Goal: Task Accomplishment & Management: Use online tool/utility

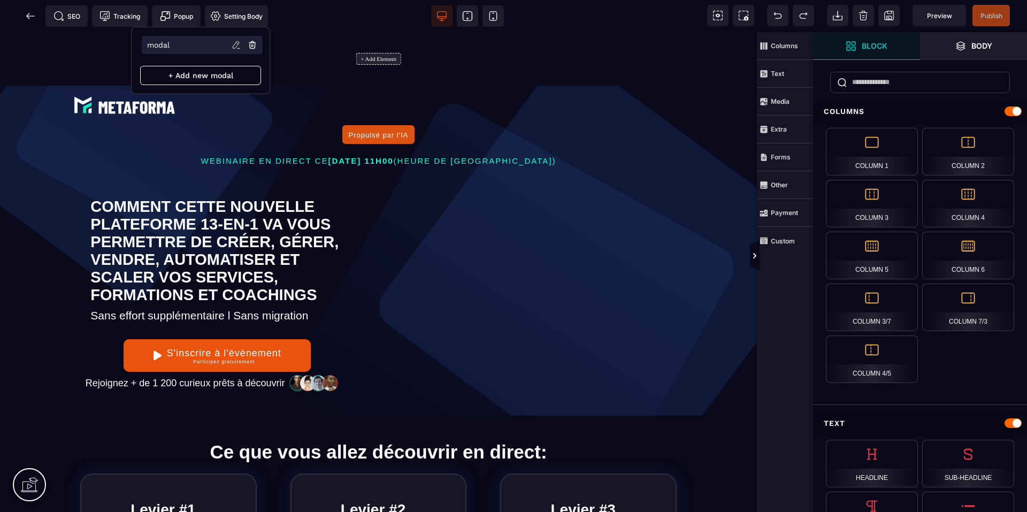
click at [175, 44] on li "modal" at bounding box center [202, 45] width 121 height 18
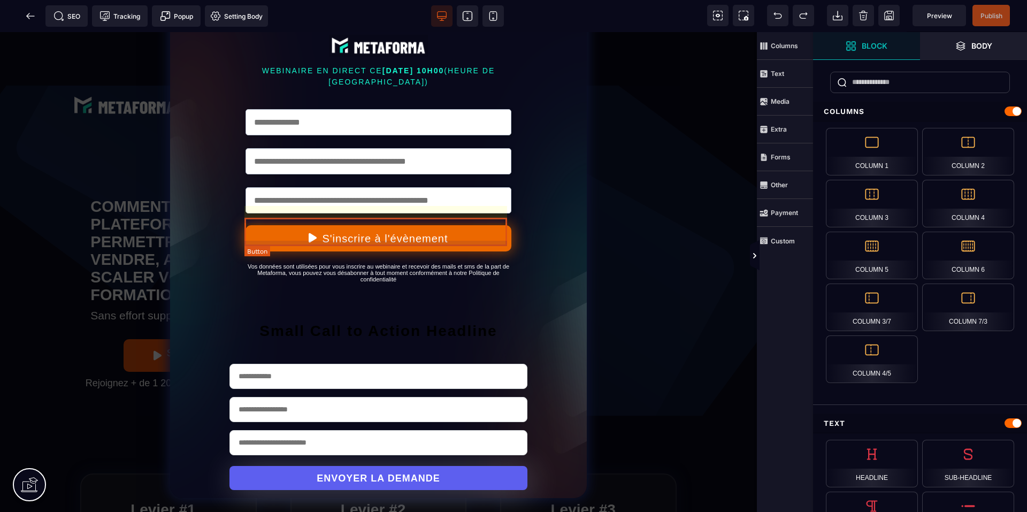
scroll to position [57, 0]
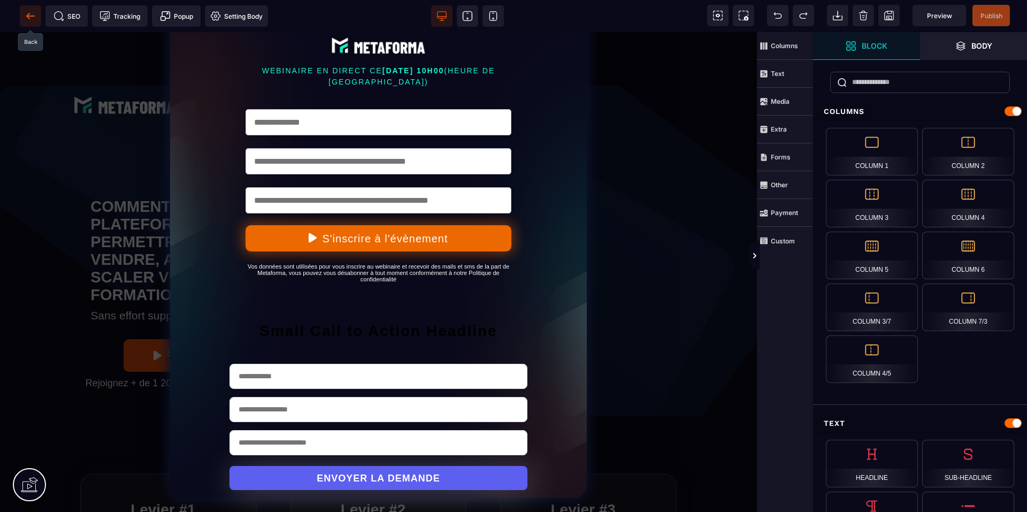
click at [34, 21] on span at bounding box center [30, 15] width 21 height 21
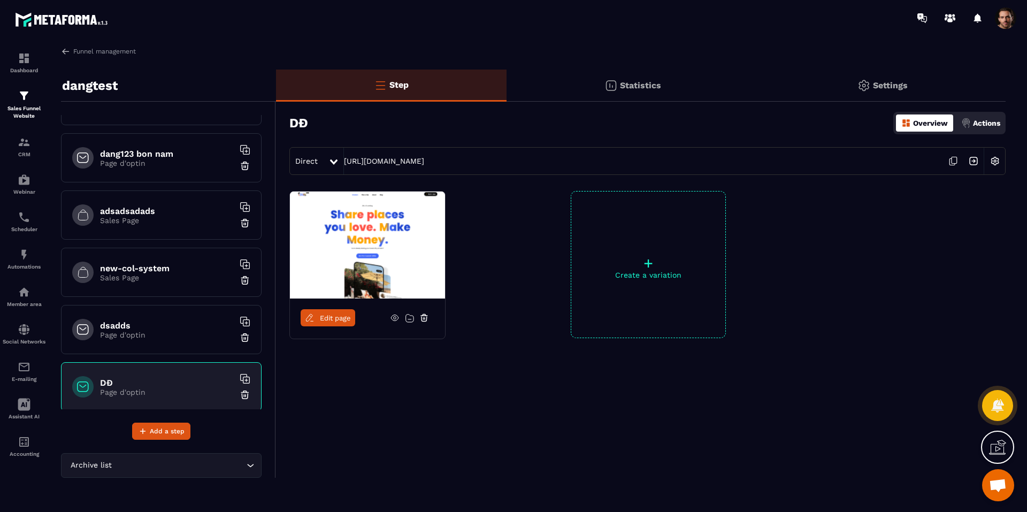
scroll to position [278, 0]
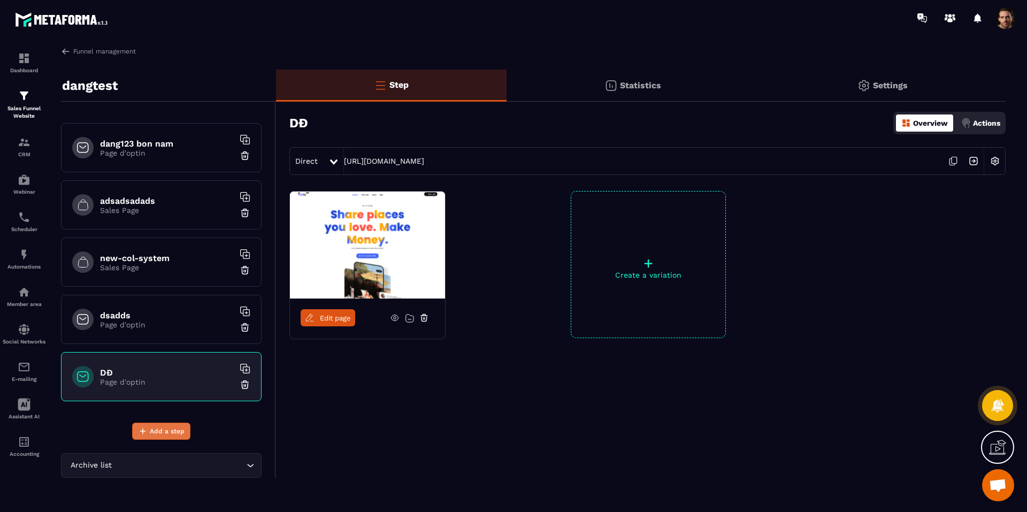
click at [164, 433] on span "Add a step" at bounding box center [167, 431] width 35 height 11
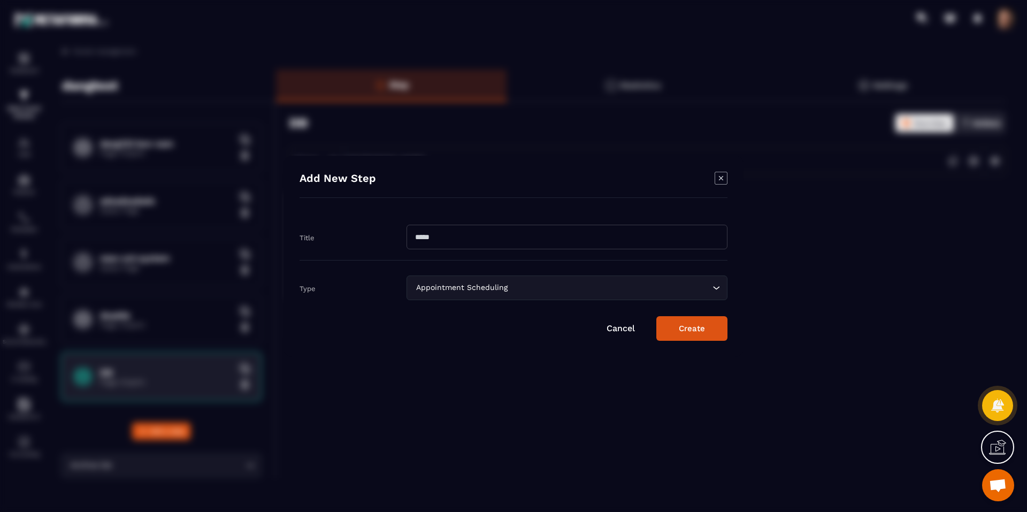
click at [556, 231] on input "Modal window" at bounding box center [566, 237] width 321 height 25
type input "*"
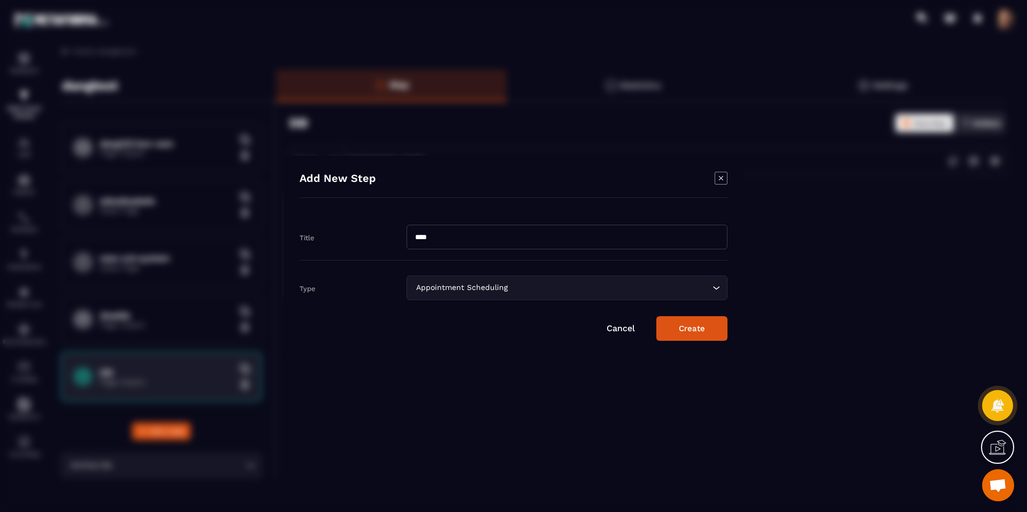
type input "****"
click at [428, 289] on div "Appointment Scheduling" at bounding box center [561, 288] width 298 height 12
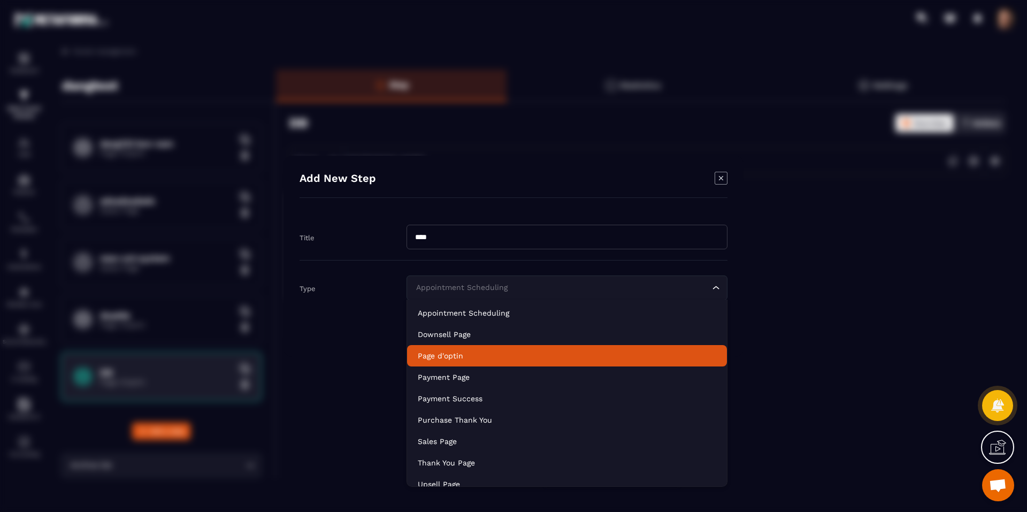
click at [447, 357] on p "Page d'optin" at bounding box center [567, 355] width 298 height 11
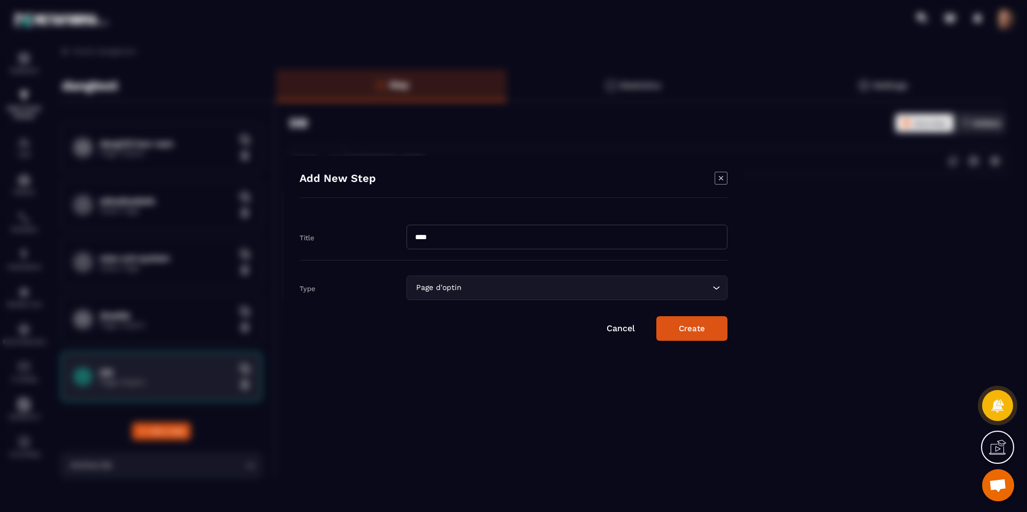
click at [688, 325] on button "Create" at bounding box center [691, 328] width 71 height 25
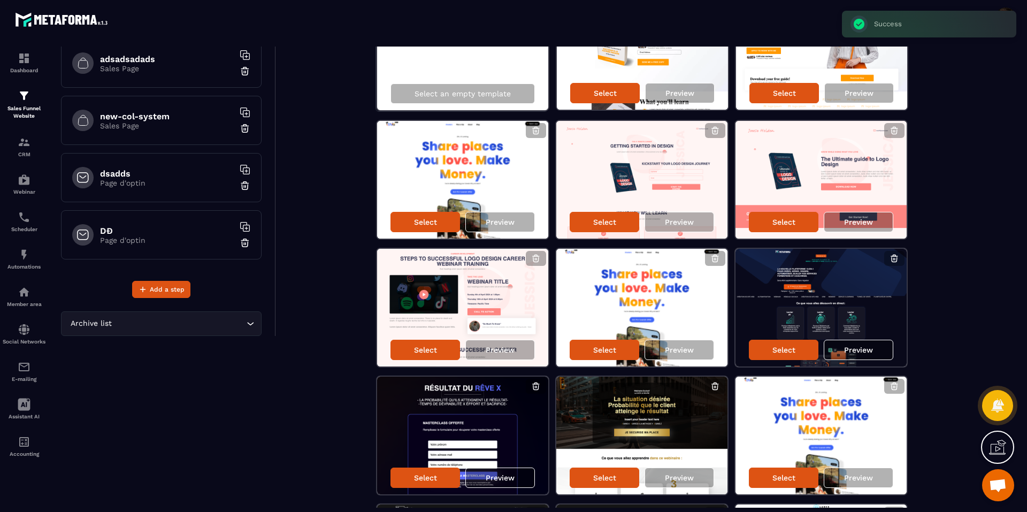
scroll to position [250, 0]
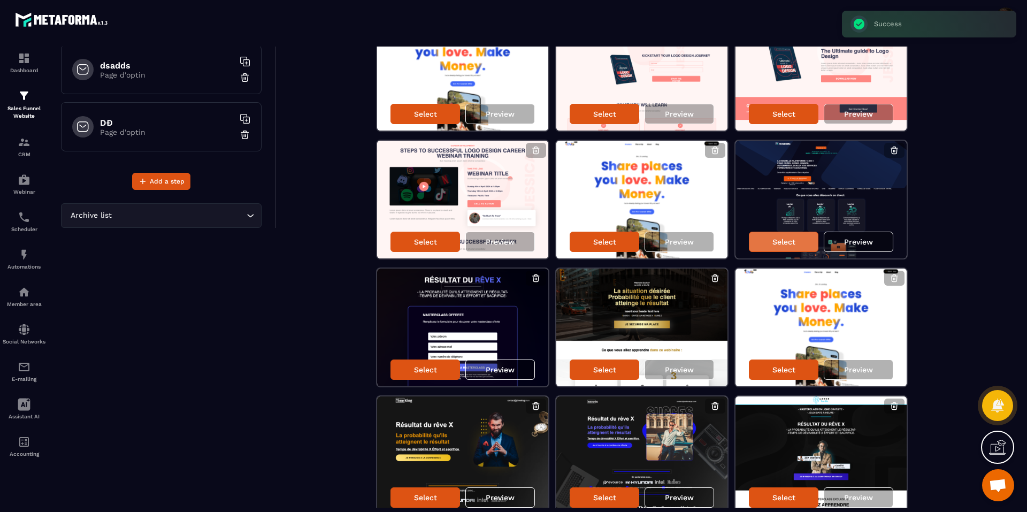
click at [777, 248] on div "Select" at bounding box center [784, 242] width 70 height 20
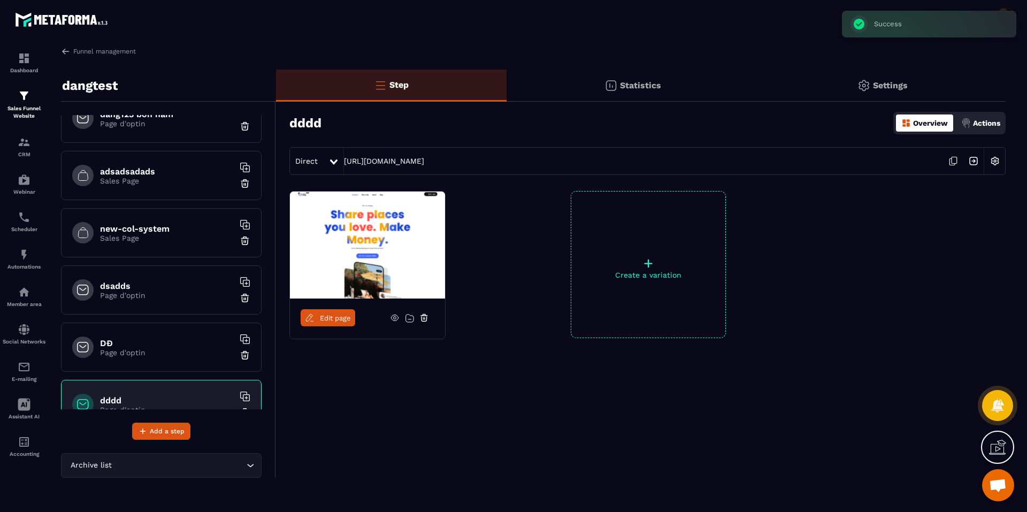
scroll to position [335, 0]
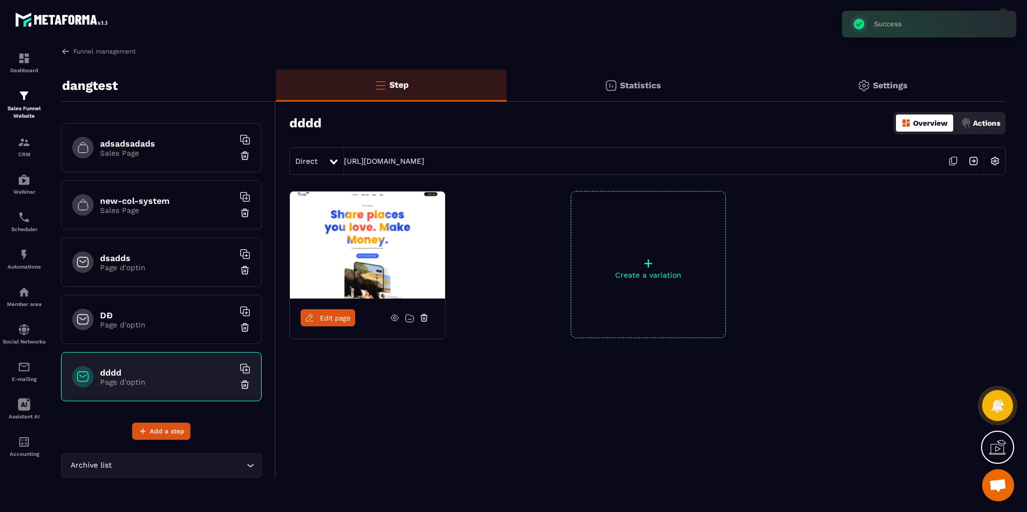
click at [333, 319] on span "Edit page" at bounding box center [335, 318] width 31 height 8
